Goal: Task Accomplishment & Management: Use online tool/utility

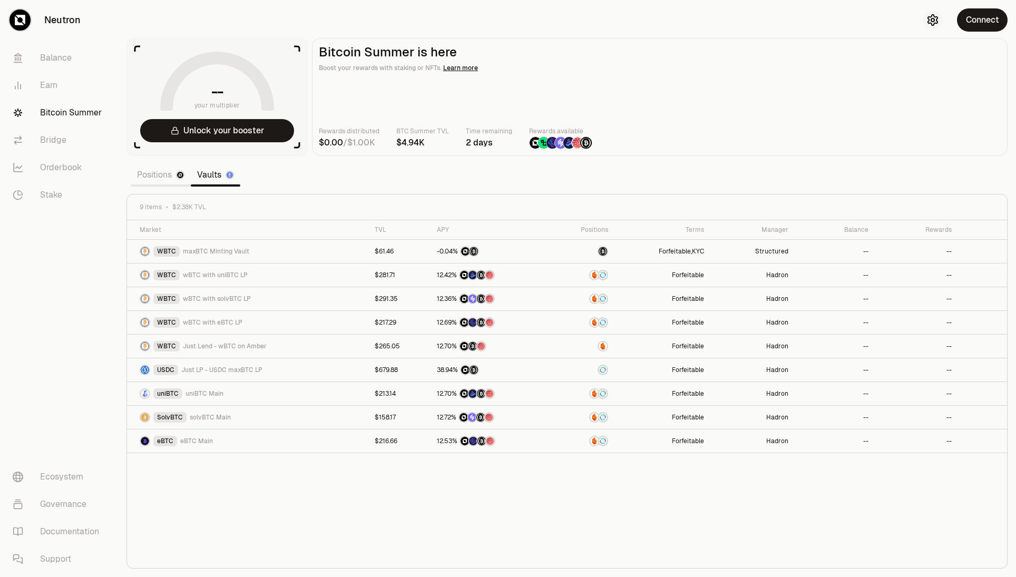
click at [937, 25] on icon "button" at bounding box center [932, 20] width 13 height 13
click at [949, 92] on html "Neutron Balance Earn Bitcoin Summer Bridge Orderbook Stake Ecosystem Governance…" at bounding box center [508, 288] width 1016 height 577
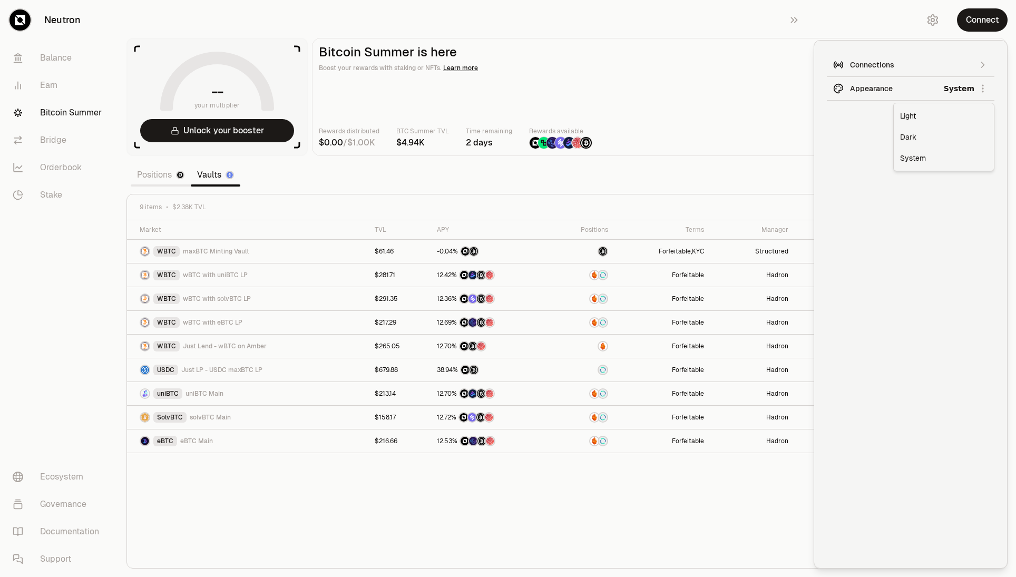
click at [909, 142] on div "Dark" at bounding box center [943, 136] width 96 height 21
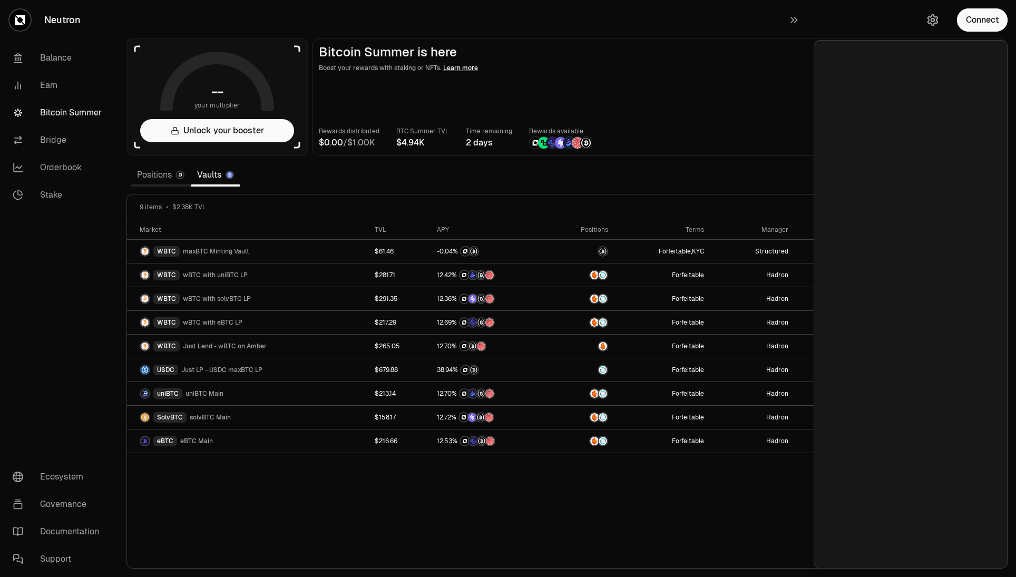
click at [558, 520] on div "Market TVL APY Positions Terms Manager Balance Rewards WBTC maxBTC Minting Vaul…" at bounding box center [567, 394] width 880 height 348
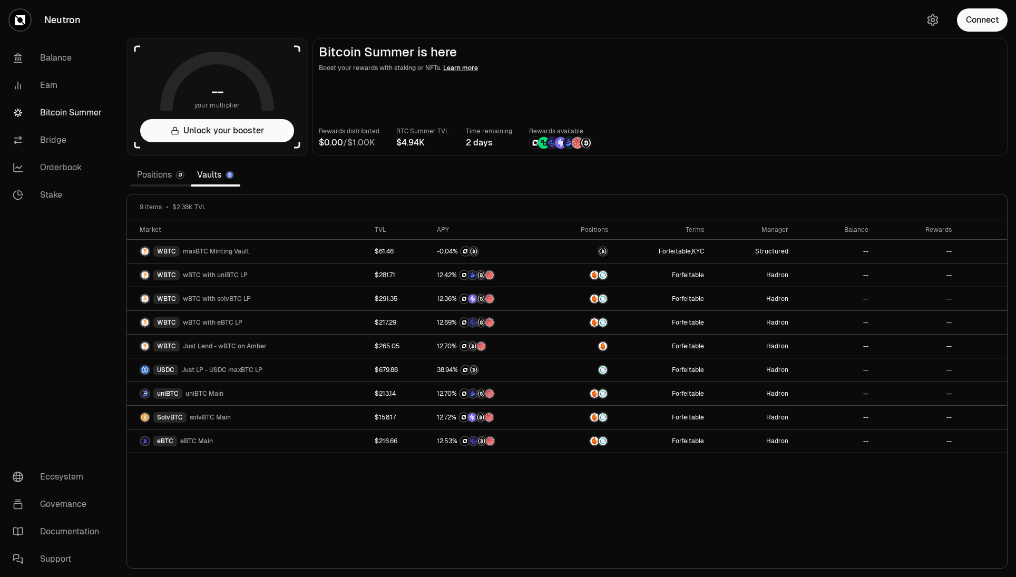
click at [166, 181] on link "Positions" at bounding box center [161, 174] width 60 height 21
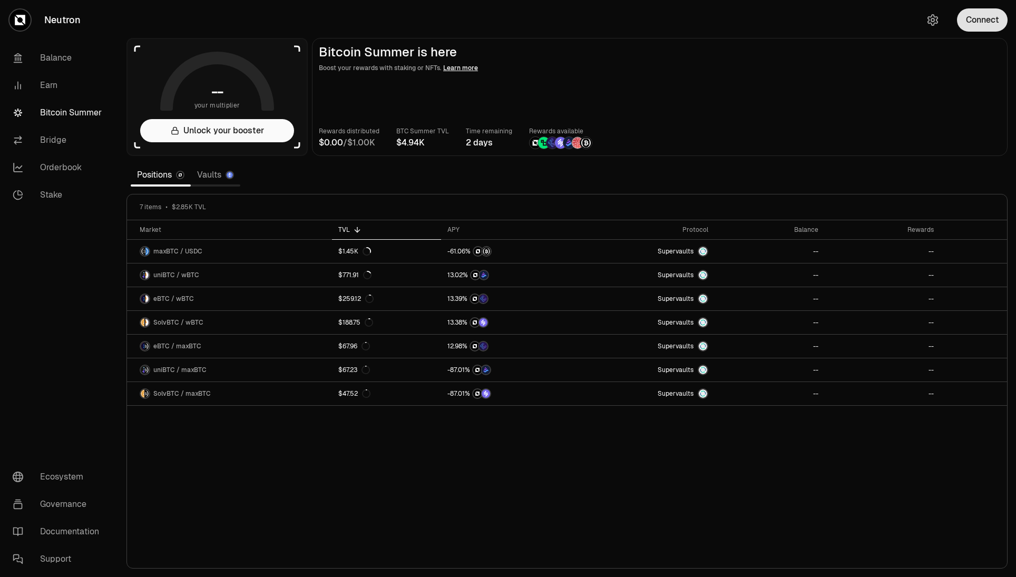
click at [990, 25] on button "Connect" at bounding box center [982, 19] width 51 height 23
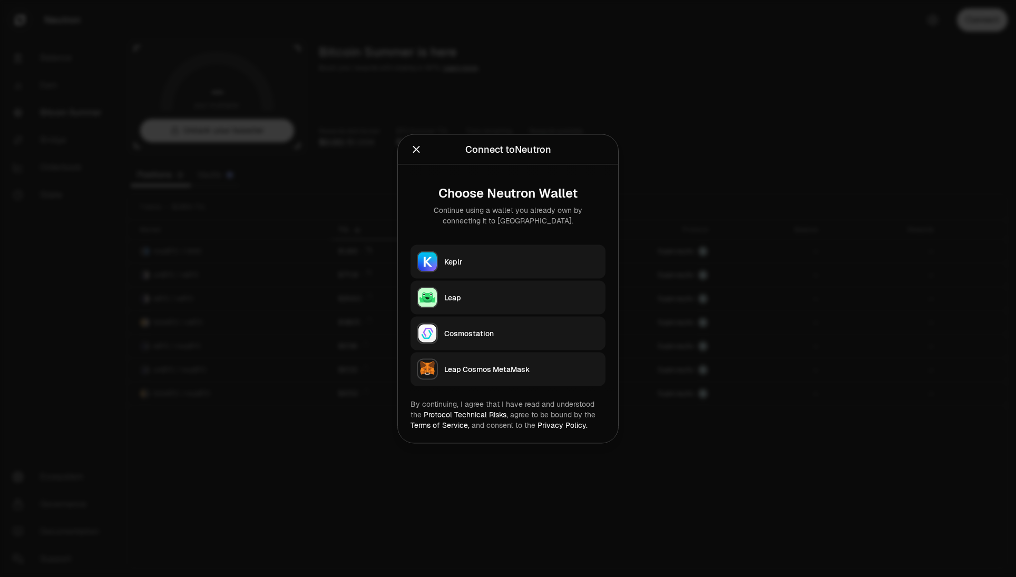
click at [537, 269] on button "Keplr" at bounding box center [507, 261] width 195 height 34
